Goal: Task Accomplishment & Management: Complete application form

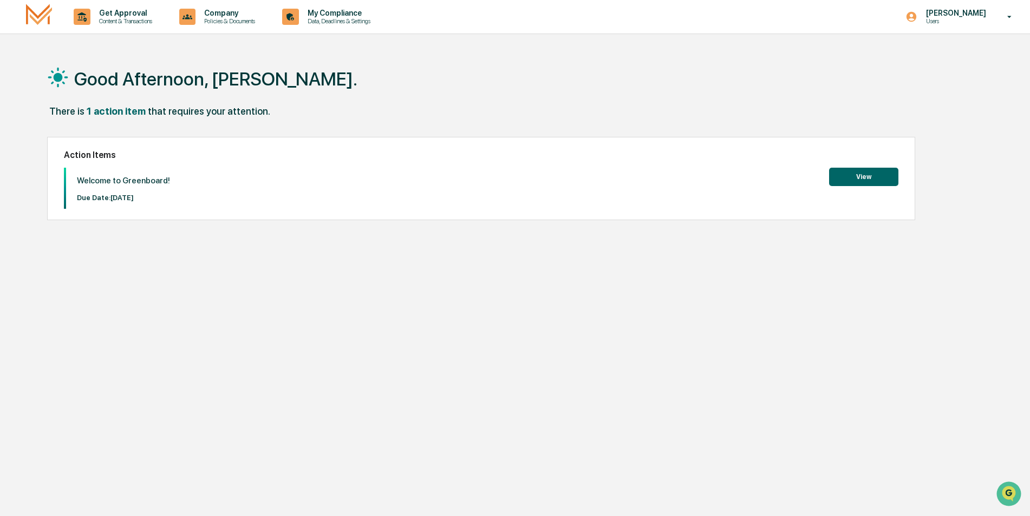
click at [856, 178] on button "View" at bounding box center [863, 177] width 69 height 18
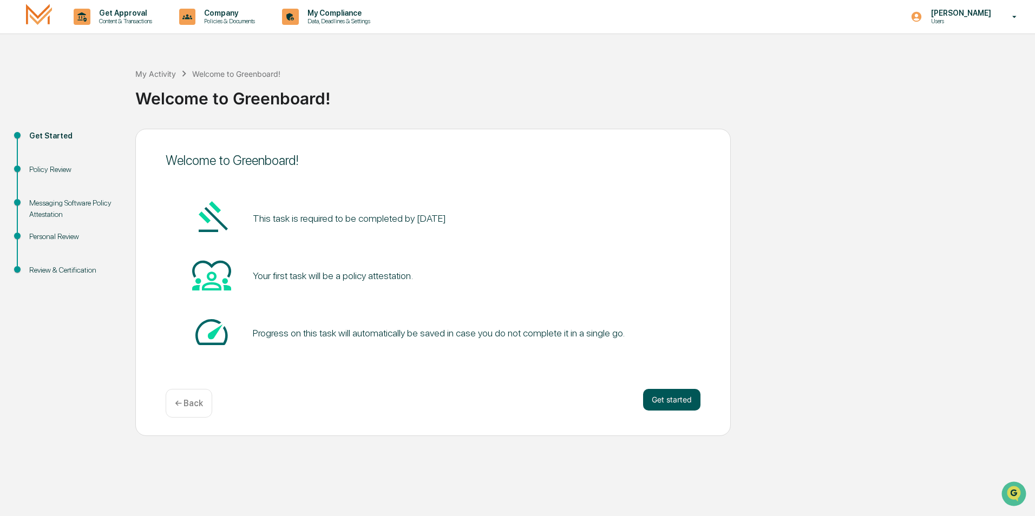
click at [677, 408] on button "Get started" at bounding box center [671, 400] width 57 height 22
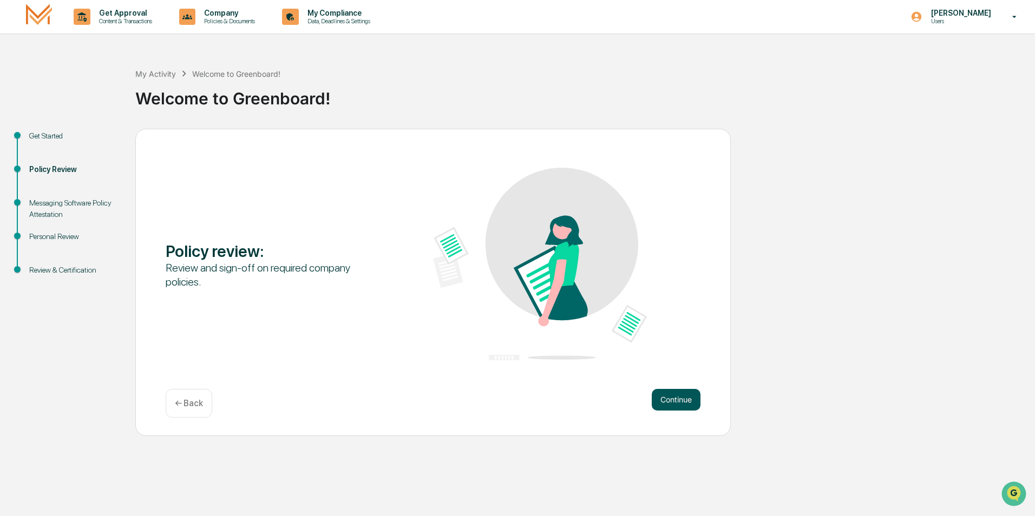
click at [677, 408] on button "Continue" at bounding box center [676, 400] width 49 height 22
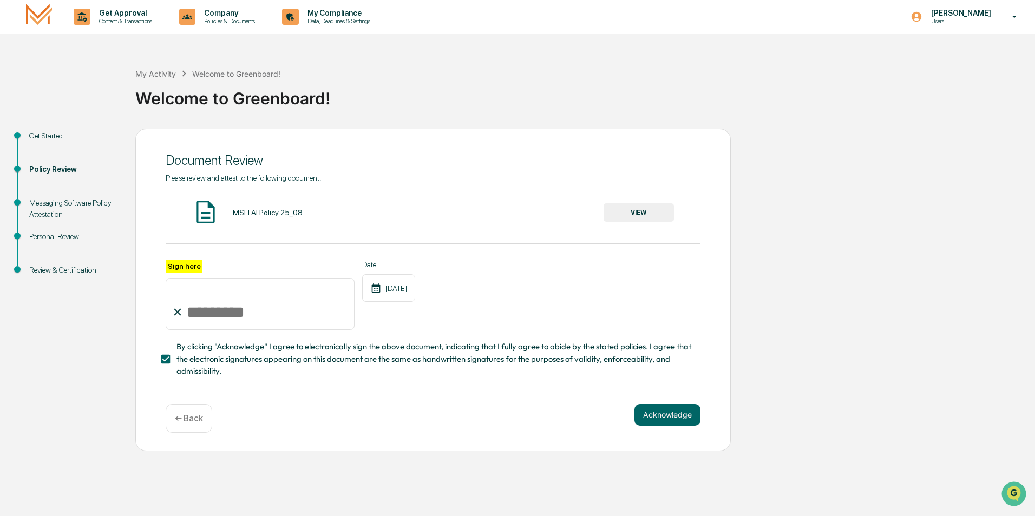
click at [617, 214] on button "VIEW" at bounding box center [639, 213] width 70 height 18
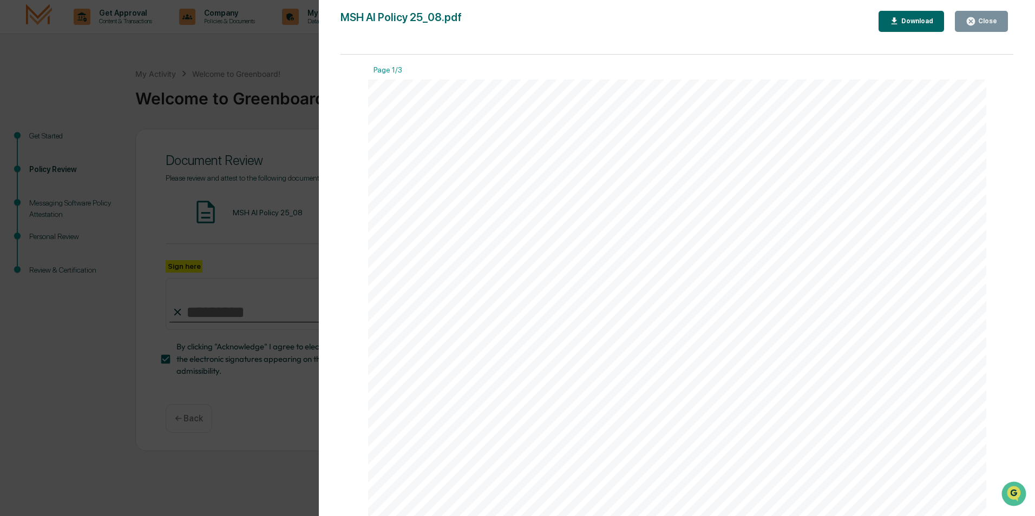
click at [992, 22] on div "Close" at bounding box center [986, 21] width 21 height 8
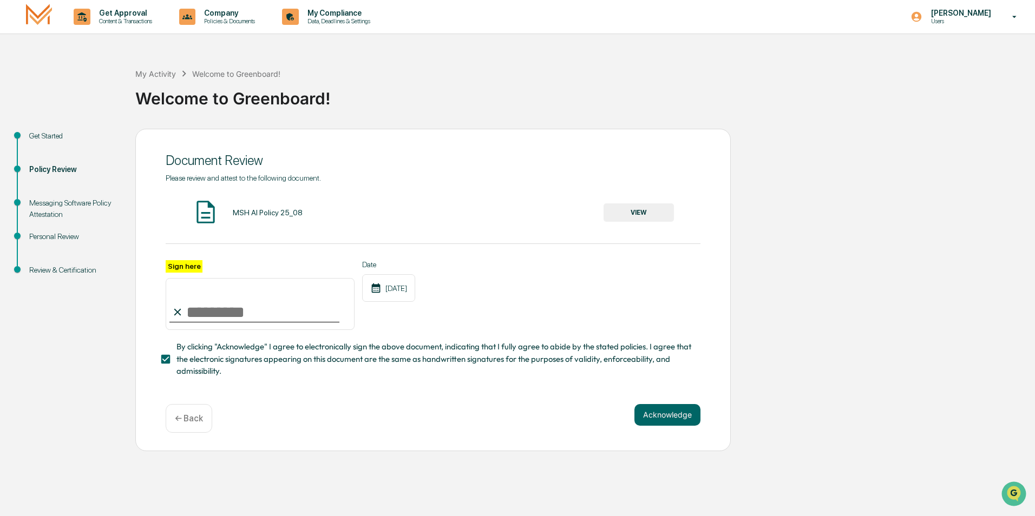
click at [236, 316] on input "Sign here" at bounding box center [260, 304] width 189 height 52
type input "**********"
click at [646, 423] on button "Acknowledge" at bounding box center [667, 415] width 66 height 22
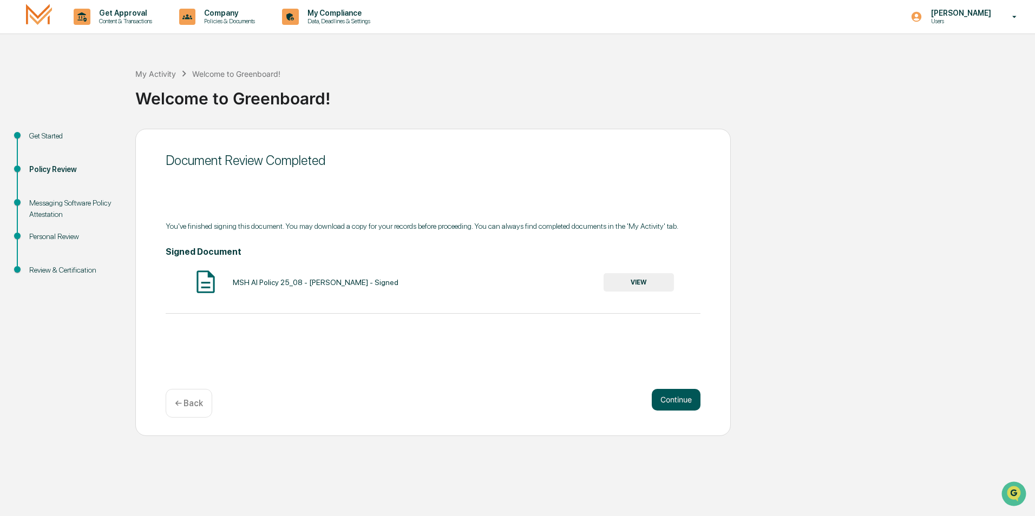
click at [666, 400] on button "Continue" at bounding box center [676, 400] width 49 height 22
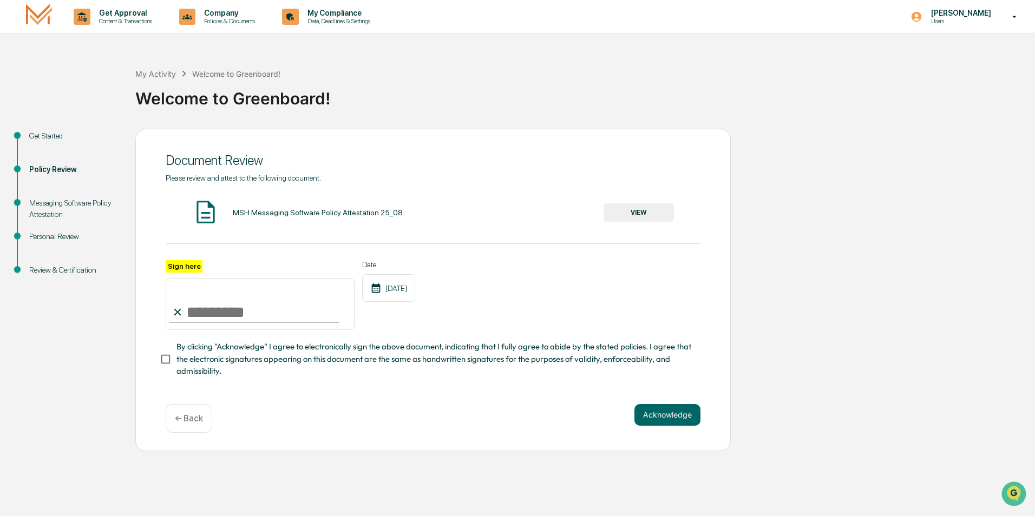
drag, startPoint x: 185, startPoint y: 308, endPoint x: 200, endPoint y: 313, distance: 16.4
click at [185, 308] on input "Sign here" at bounding box center [260, 304] width 189 height 52
type input "**********"
click at [673, 418] on button "Acknowledge" at bounding box center [667, 415] width 66 height 22
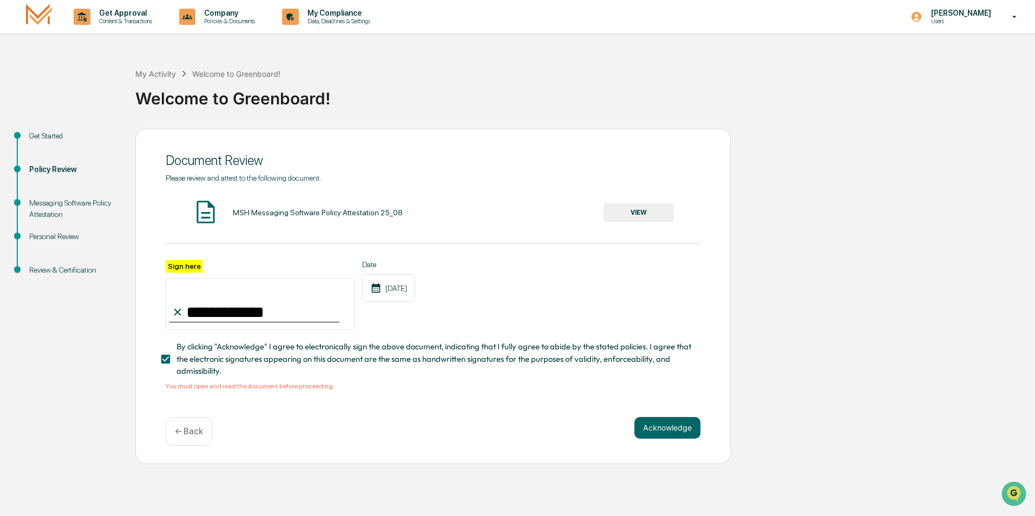
click at [637, 215] on button "VIEW" at bounding box center [639, 213] width 70 height 18
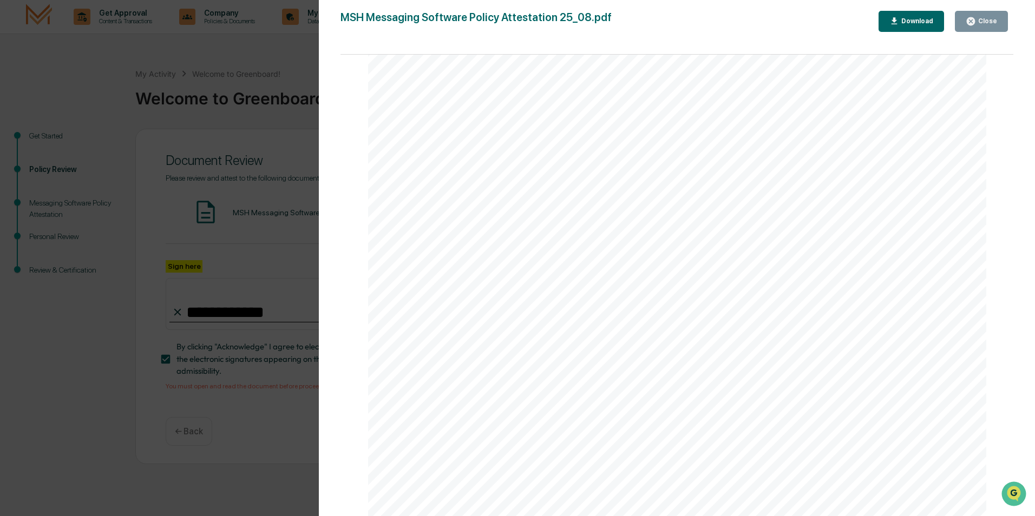
scroll to position [271, 0]
click at [979, 28] on button "Close" at bounding box center [981, 21] width 53 height 21
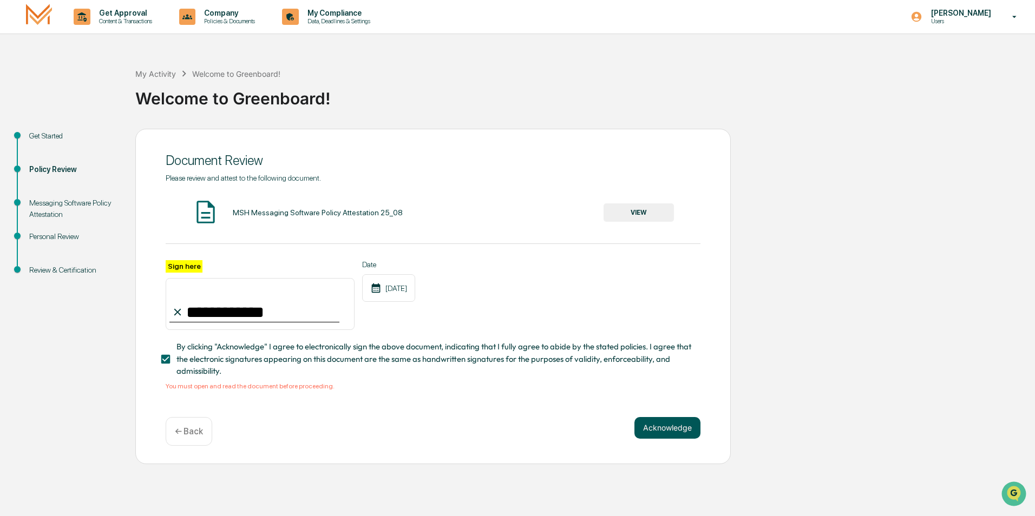
click at [667, 430] on button "Acknowledge" at bounding box center [667, 428] width 66 height 22
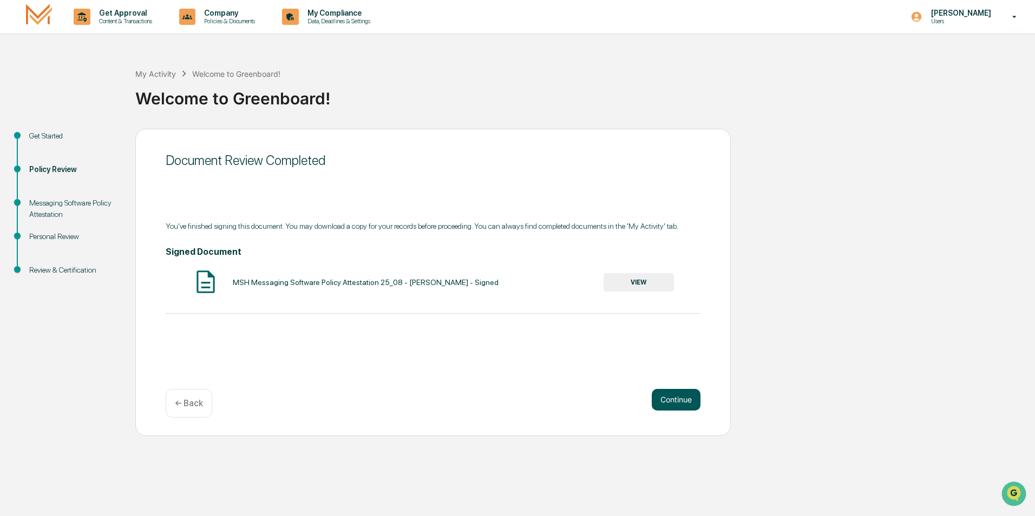
click at [677, 402] on button "Continue" at bounding box center [676, 400] width 49 height 22
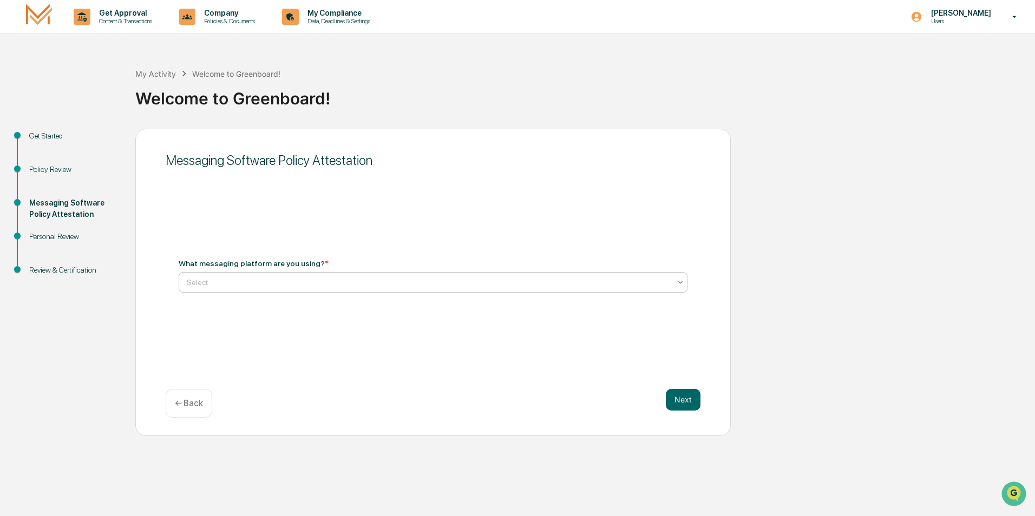
click at [217, 281] on div at bounding box center [429, 282] width 484 height 11
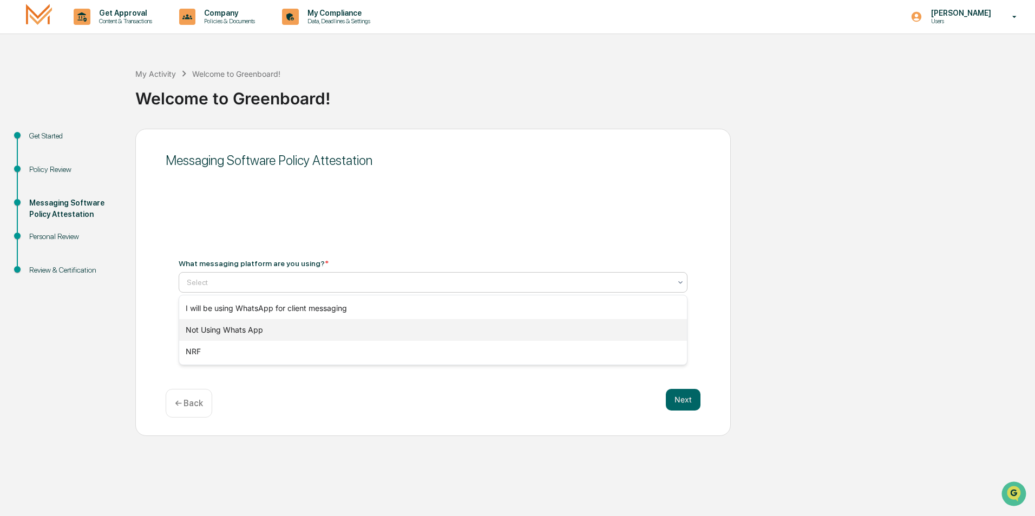
click at [252, 338] on div "Not Using Whats App" at bounding box center [433, 330] width 508 height 22
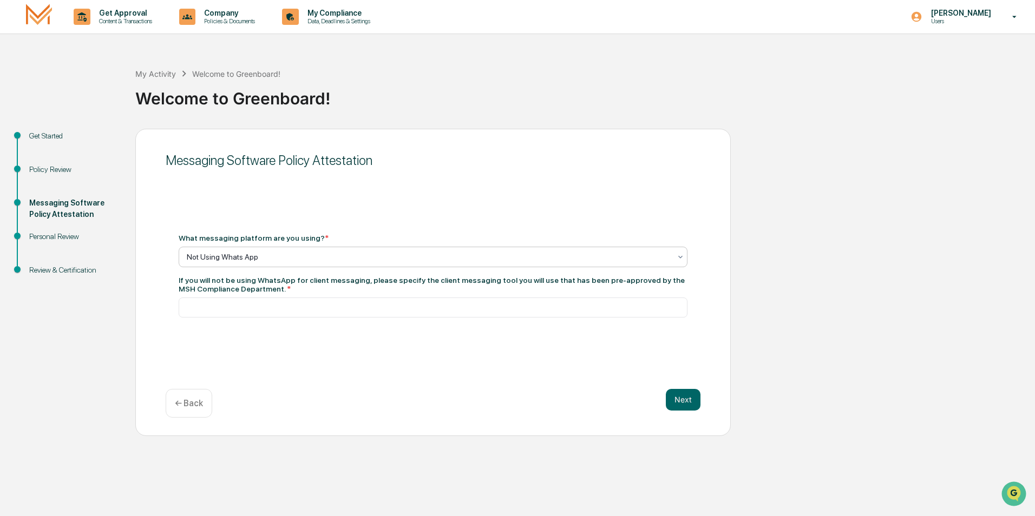
click at [681, 257] on icon at bounding box center [680, 257] width 4 height 3
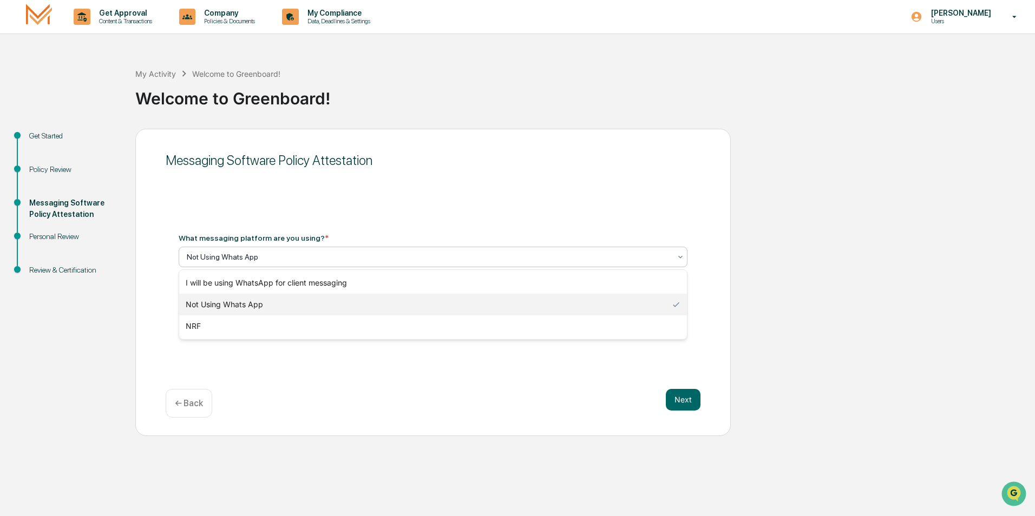
click at [243, 371] on div "Messaging Software Policy Attestation What messaging platform are you using? * …" at bounding box center [432, 282] width 595 height 307
click at [294, 256] on div at bounding box center [429, 257] width 484 height 11
click at [209, 326] on div "NRF" at bounding box center [433, 327] width 508 height 22
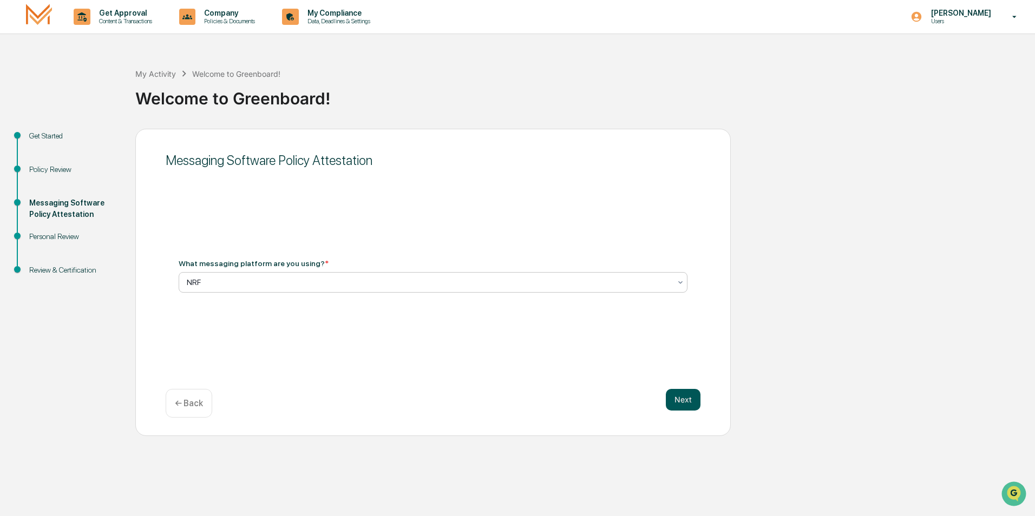
click at [685, 402] on button "Next" at bounding box center [683, 400] width 35 height 22
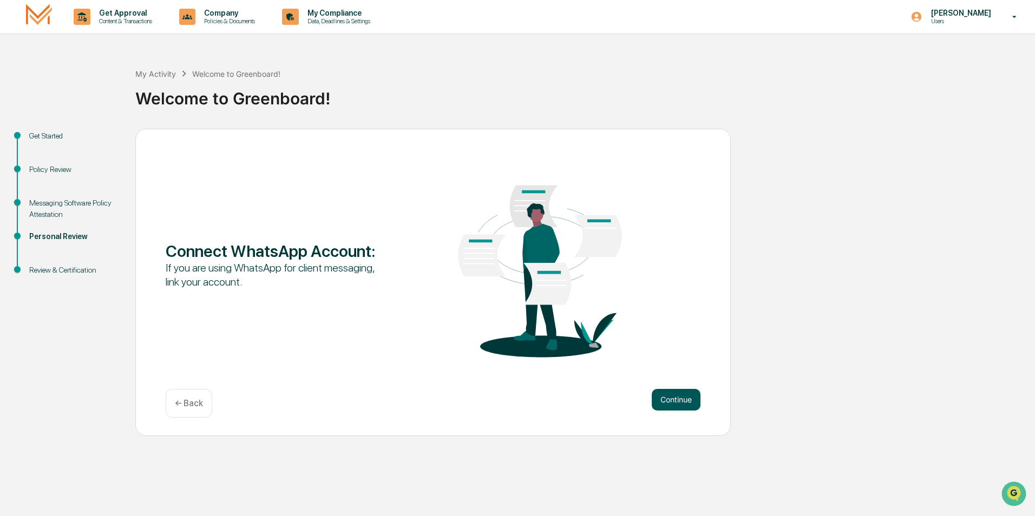
click at [681, 404] on button "Continue" at bounding box center [676, 400] width 49 height 22
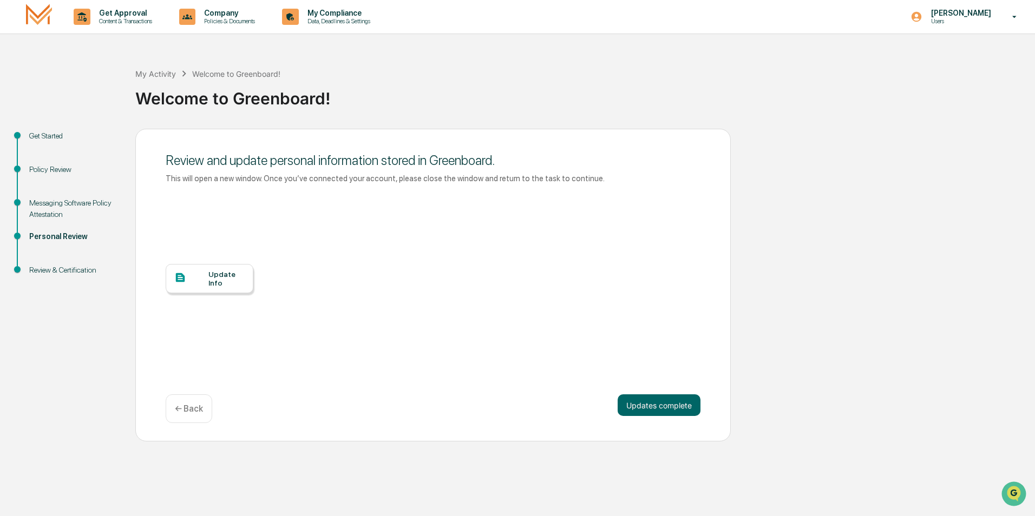
click at [196, 407] on p "← Back" at bounding box center [189, 409] width 28 height 10
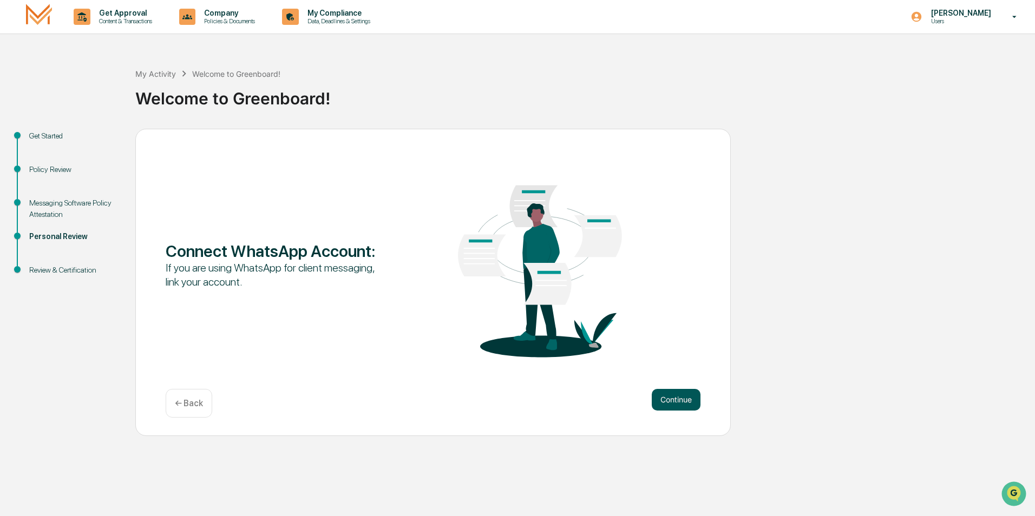
click at [671, 400] on button "Continue" at bounding box center [676, 400] width 49 height 22
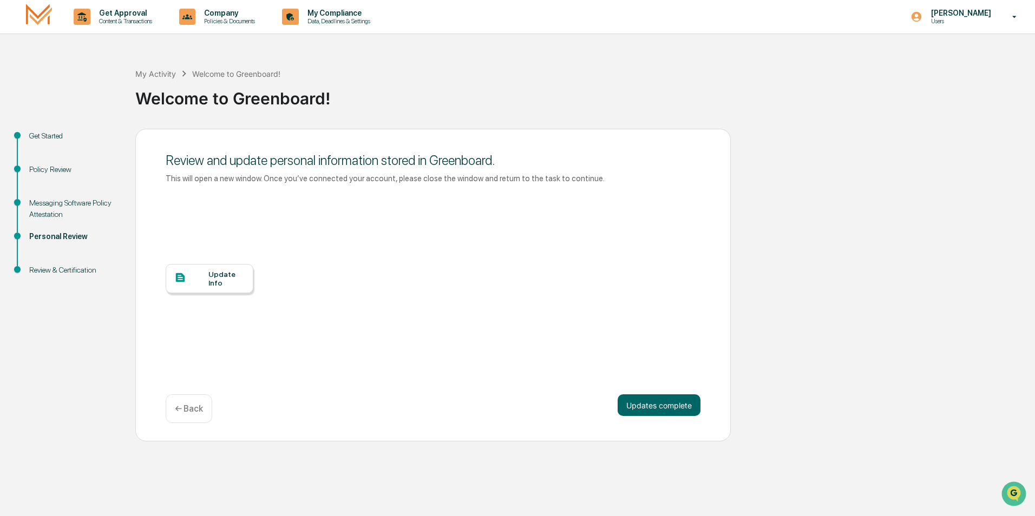
click at [225, 279] on div "Update Info" at bounding box center [226, 278] width 36 height 17
click at [649, 407] on button "Updates complete" at bounding box center [659, 406] width 83 height 22
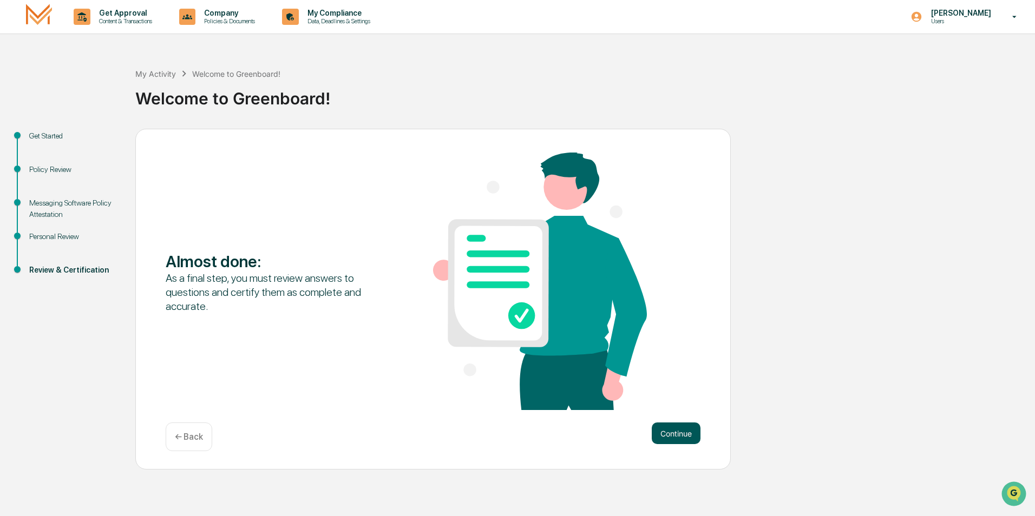
click at [665, 431] on button "Continue" at bounding box center [676, 434] width 49 height 22
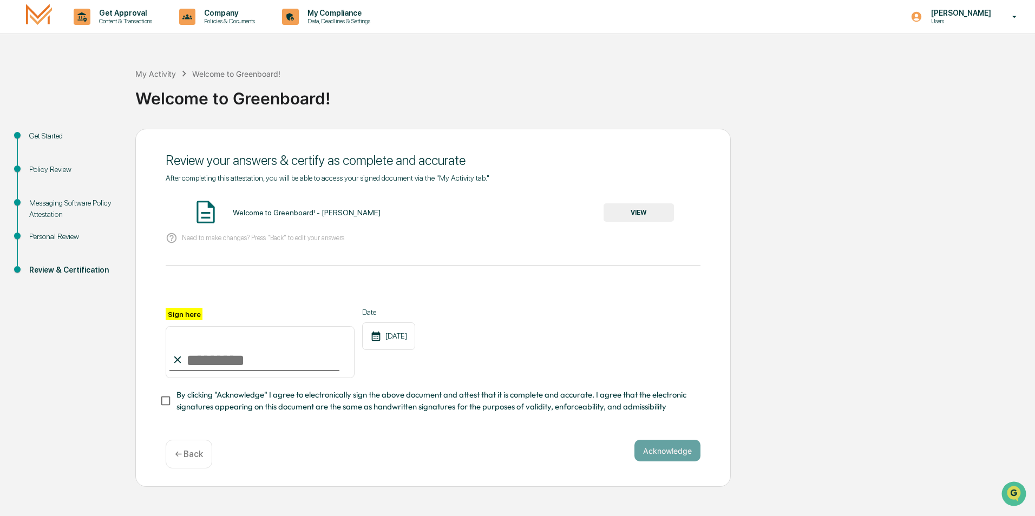
click at [624, 217] on button "VIEW" at bounding box center [639, 213] width 70 height 18
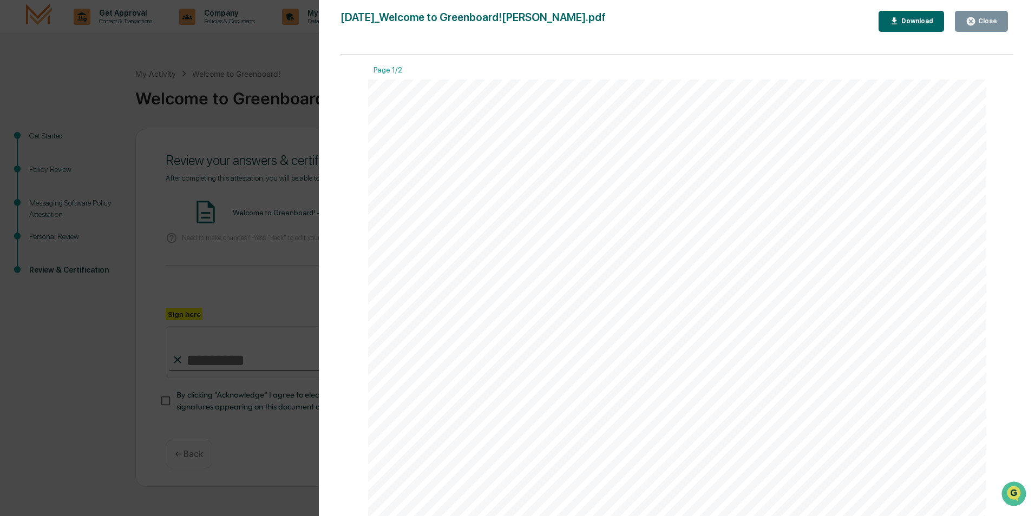
click at [979, 23] on div "Close" at bounding box center [986, 21] width 21 height 8
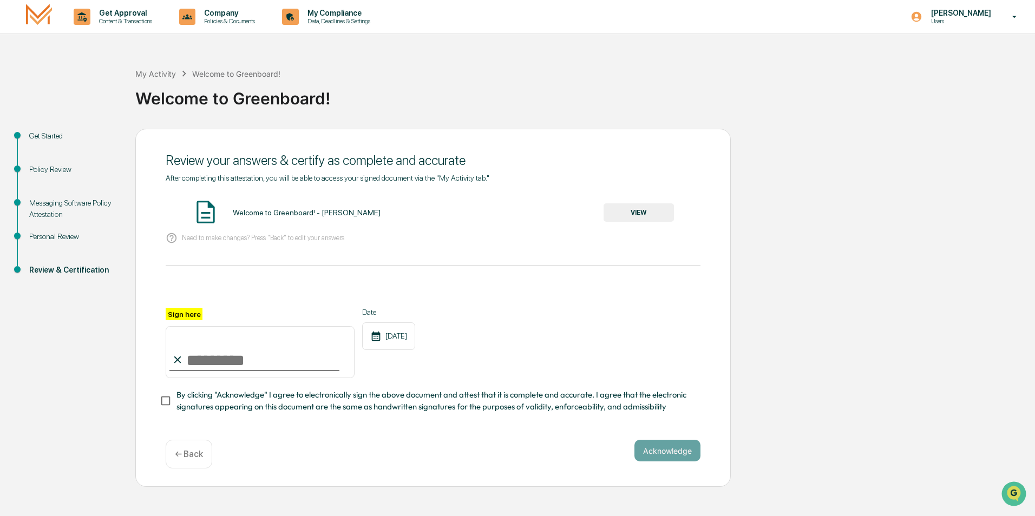
drag, startPoint x: 194, startPoint y: 360, endPoint x: 208, endPoint y: 363, distance: 14.3
click at [193, 361] on input "Sign here" at bounding box center [260, 352] width 189 height 52
type input "**********"
click at [648, 457] on button "Acknowledge" at bounding box center [667, 451] width 66 height 22
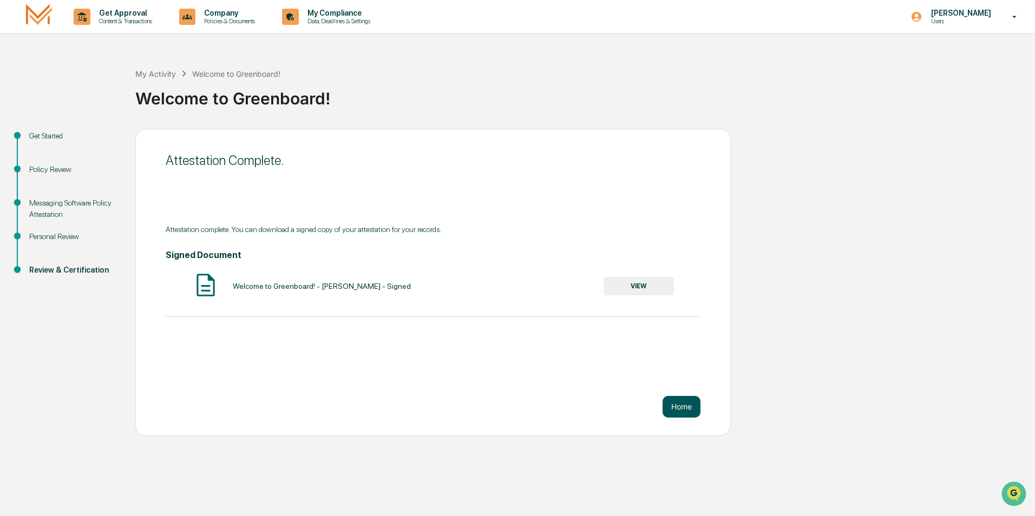
click at [679, 405] on button "Home" at bounding box center [682, 407] width 38 height 22
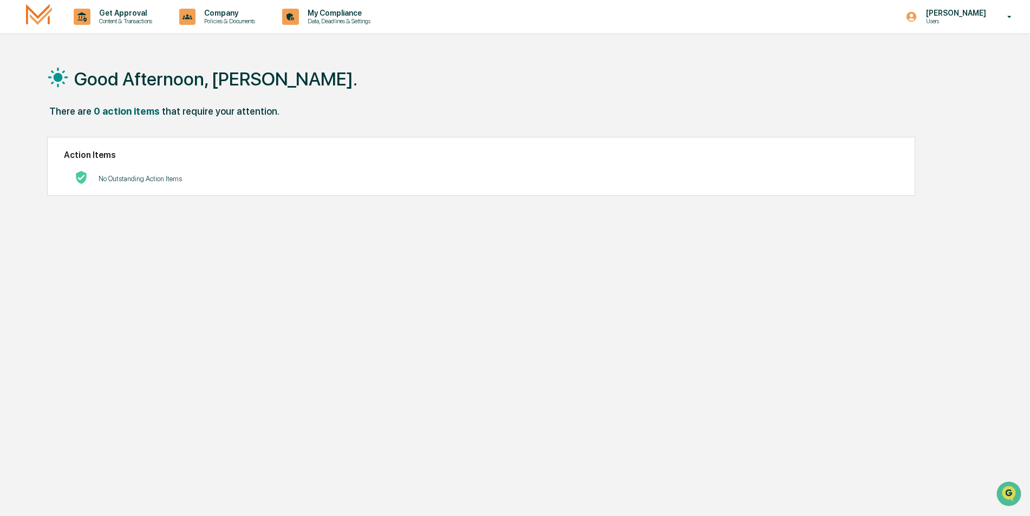
click at [1010, 17] on icon at bounding box center [1009, 17] width 4 height 2
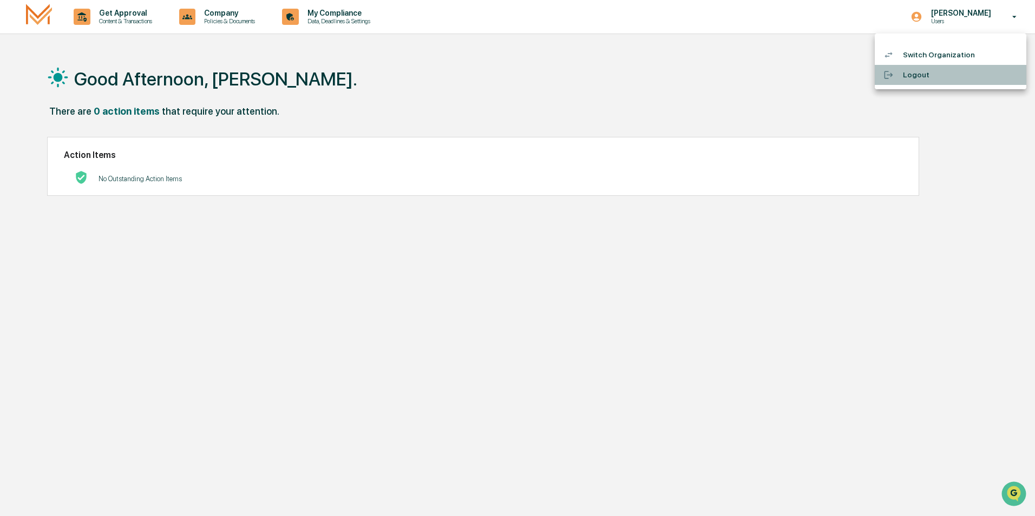
click at [896, 73] on div at bounding box center [892, 75] width 19 height 10
